Goal: Find specific page/section: Find specific page/section

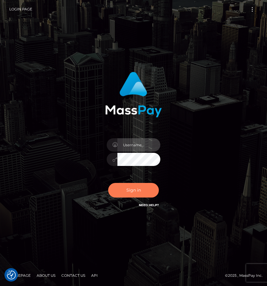
type input "Jordan Yallen"
click at [127, 187] on button "Sign in" at bounding box center [133, 190] width 51 height 15
type input "[PERSON_NAME]"
click at [133, 189] on button "Sign in" at bounding box center [133, 190] width 51 height 15
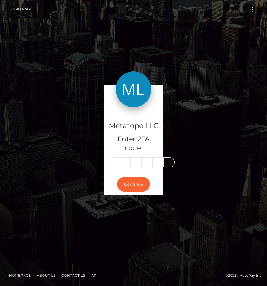
type input "2"
type input "1"
type input "0"
type input "2"
type input "0"
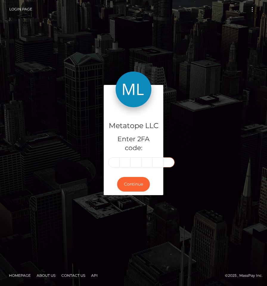
type input "9"
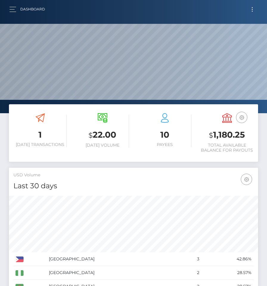
scroll to position [105, 120]
click at [15, 11] on button "button" at bounding box center [14, 9] width 11 height 8
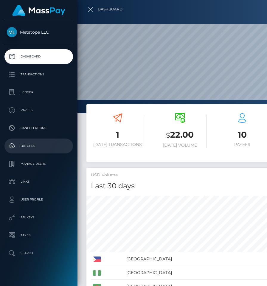
click at [45, 147] on p "Batches" at bounding box center [39, 145] width 64 height 9
